Goal: Information Seeking & Learning: Find contact information

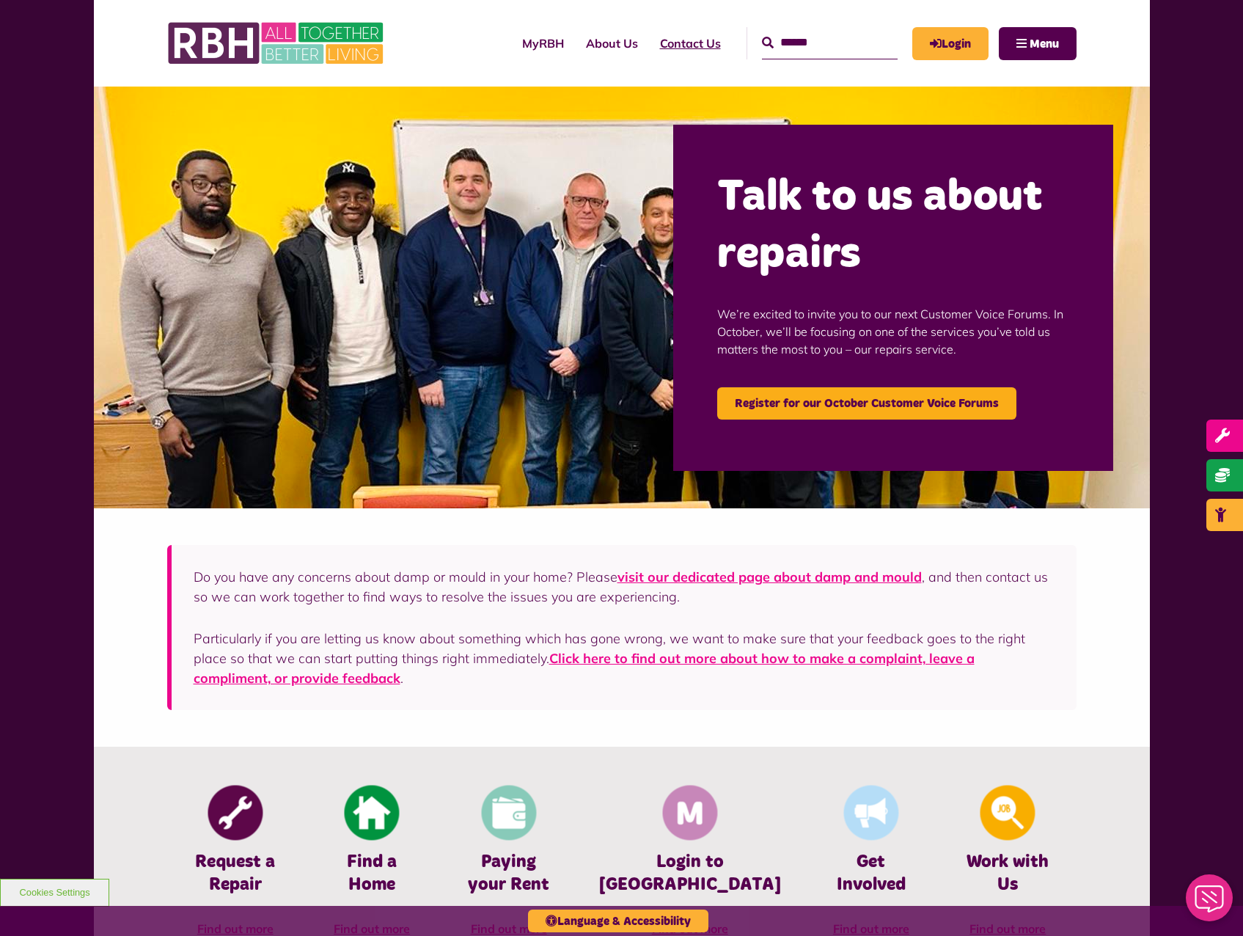
click at [649, 48] on link "Contact Us" at bounding box center [690, 43] width 83 height 40
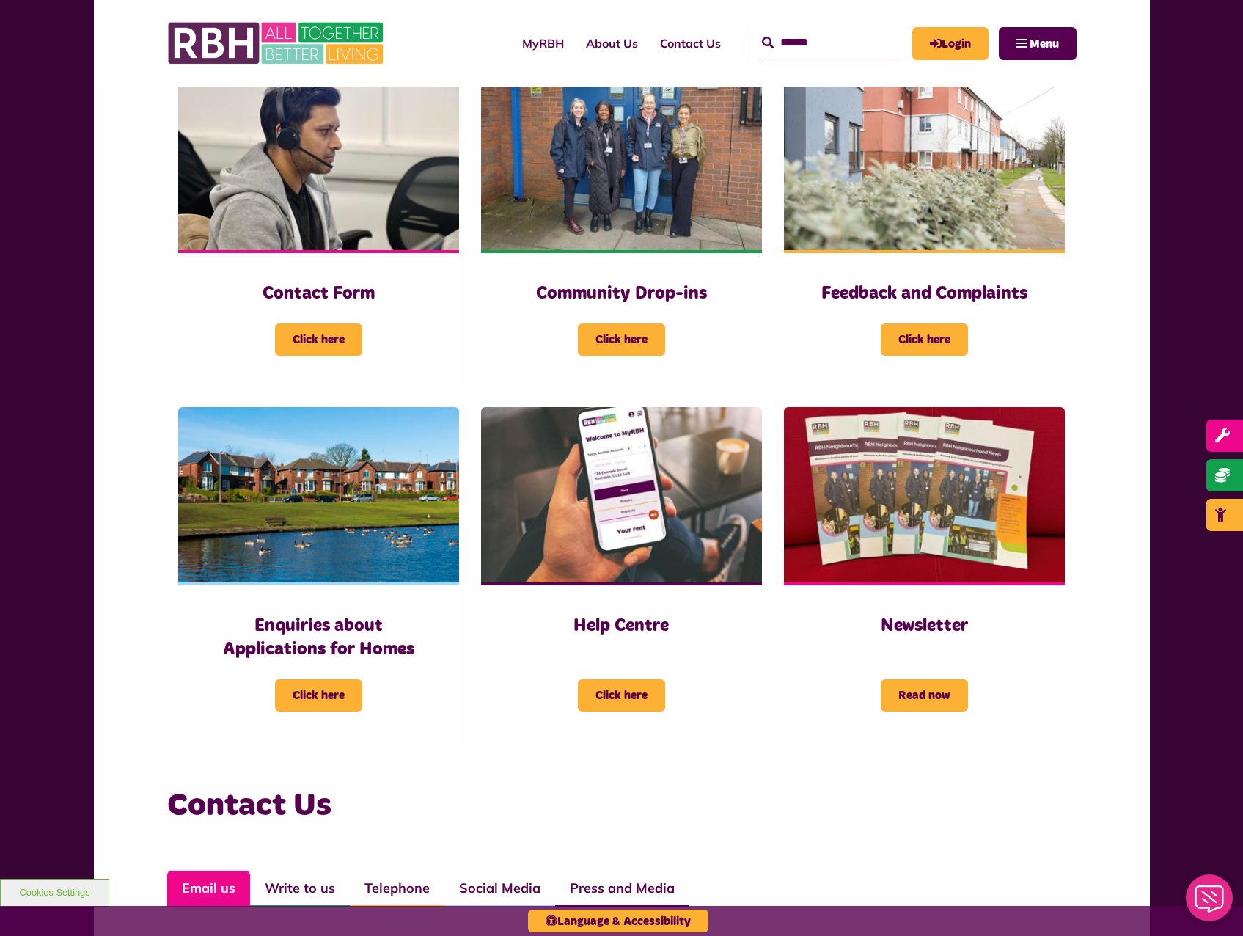
scroll to position [587, 0]
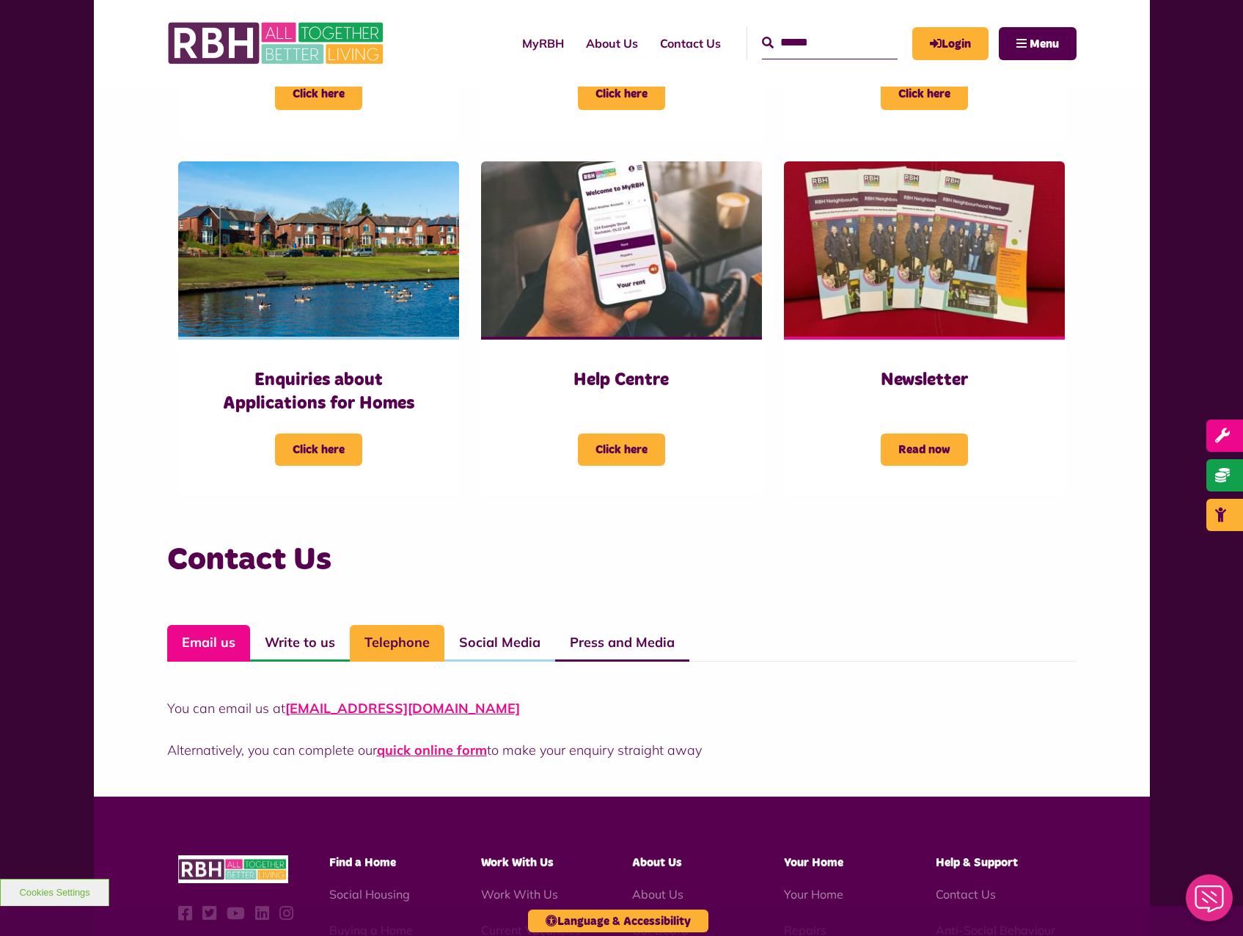
click at [397, 652] on link "Telephone" at bounding box center [397, 643] width 95 height 37
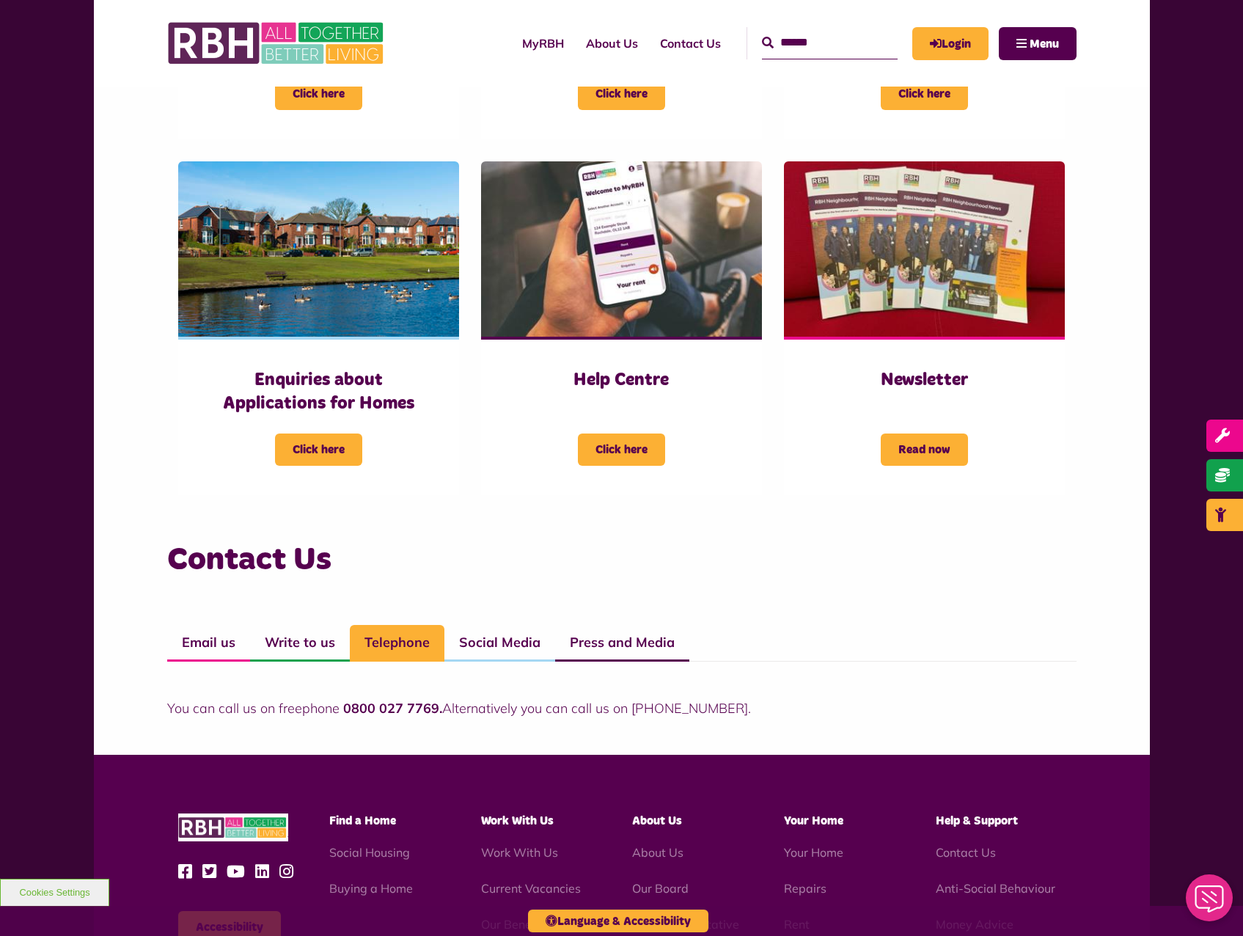
click at [387, 644] on link "Telephone" at bounding box center [397, 643] width 95 height 37
drag, startPoint x: 344, startPoint y: 705, endPoint x: 432, endPoint y: 712, distance: 88.3
click at [432, 712] on strong "0800 027 7769." at bounding box center [392, 708] width 99 height 17
drag, startPoint x: 432, startPoint y: 712, endPoint x: 423, endPoint y: 712, distance: 9.5
copy strong "0800 027 7769"
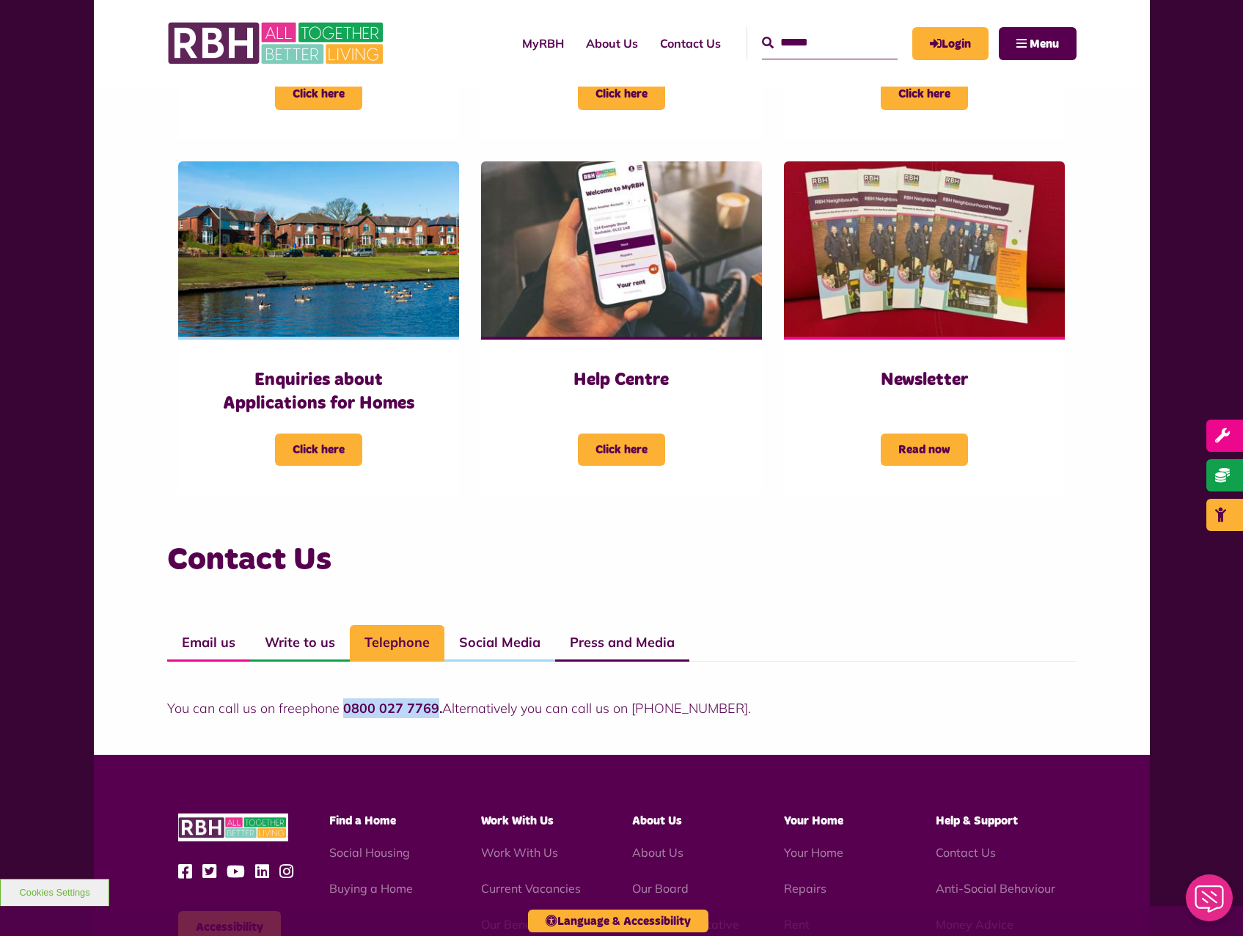
copy strong "0800 027 7769"
drag, startPoint x: 635, startPoint y: 709, endPoint x: 718, endPoint y: 723, distance: 84.8
click at [718, 723] on div "Contact Us Email us Write to us Telephone Social Media Press and Media You can …" at bounding box center [622, 643] width 1056 height 223
drag, startPoint x: 718, startPoint y: 723, endPoint x: 708, endPoint y: 710, distance: 16.2
copy p "01706 274100"
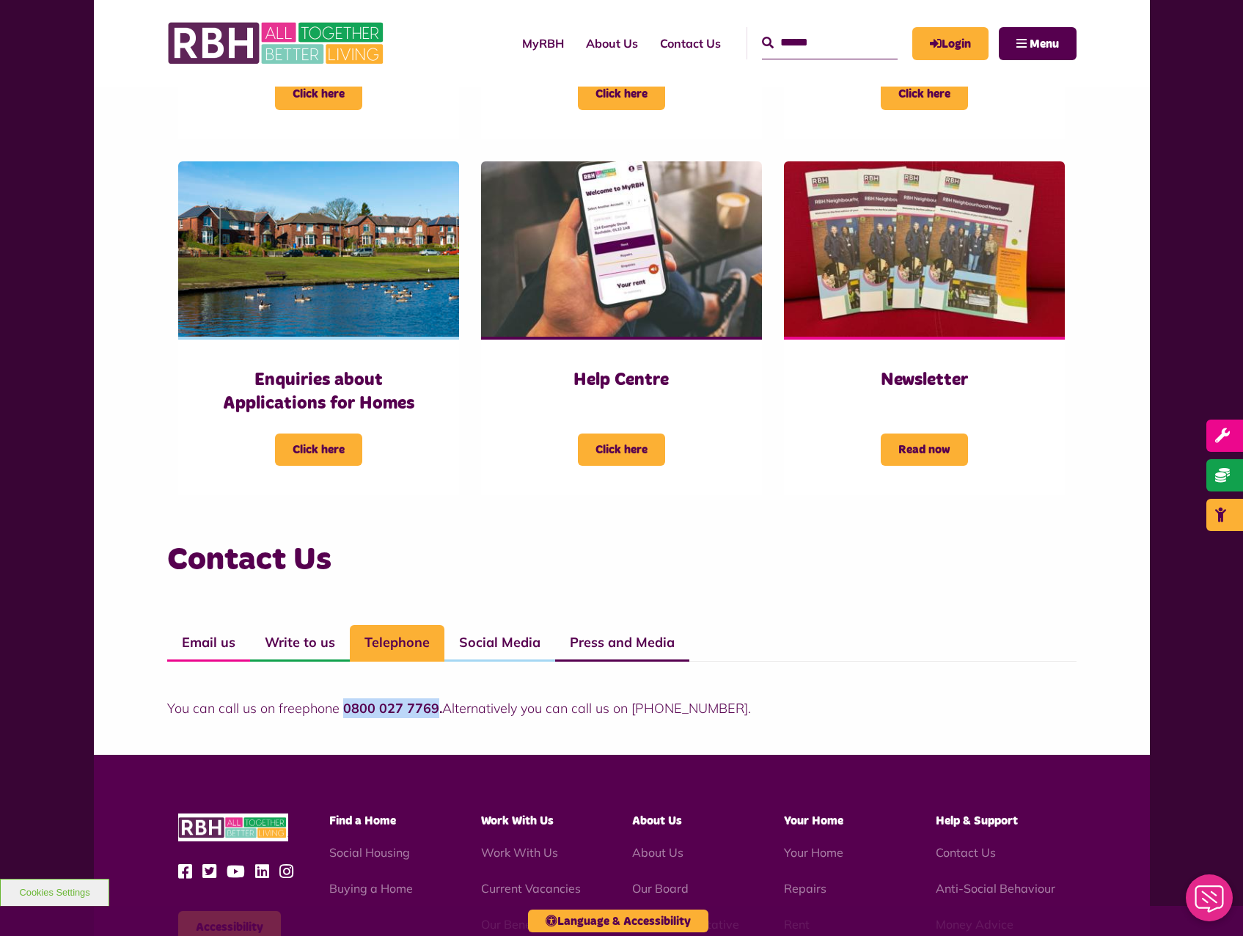
drag, startPoint x: 341, startPoint y: 712, endPoint x: 434, endPoint y: 721, distance: 93.6
click at [434, 721] on div "Contact Us Email us Write to us Telephone Social Media Press and Media You can …" at bounding box center [622, 643] width 1056 height 223
drag, startPoint x: 434, startPoint y: 721, endPoint x: 412, endPoint y: 709, distance: 25.9
copy strong "0800 027 7769"
